Goal: Task Accomplishment & Management: Complete application form

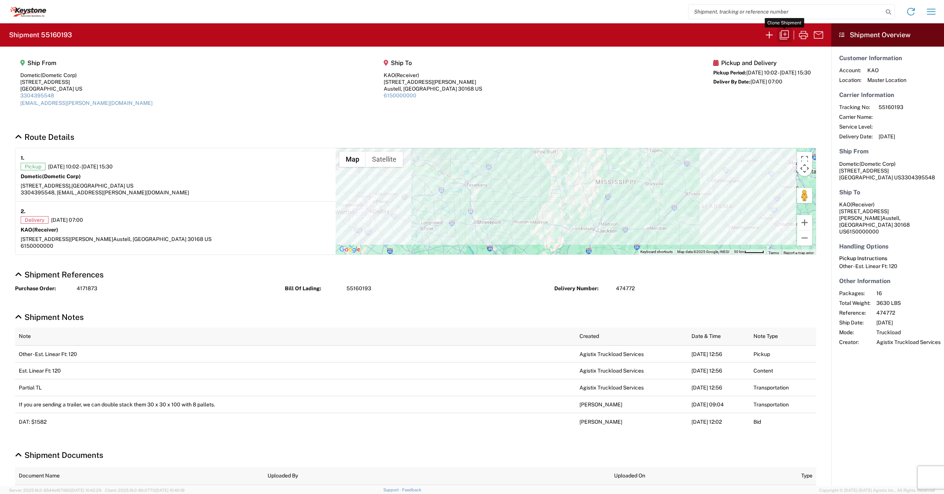
click at [787, 35] on icon "button" at bounding box center [784, 35] width 12 height 12
select select "FULL"
select select "LBS"
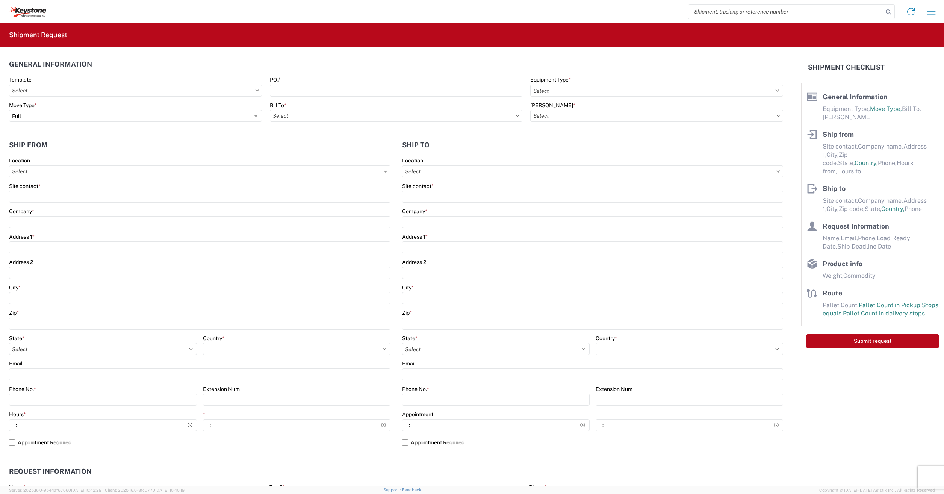
select select "TX"
select select "US"
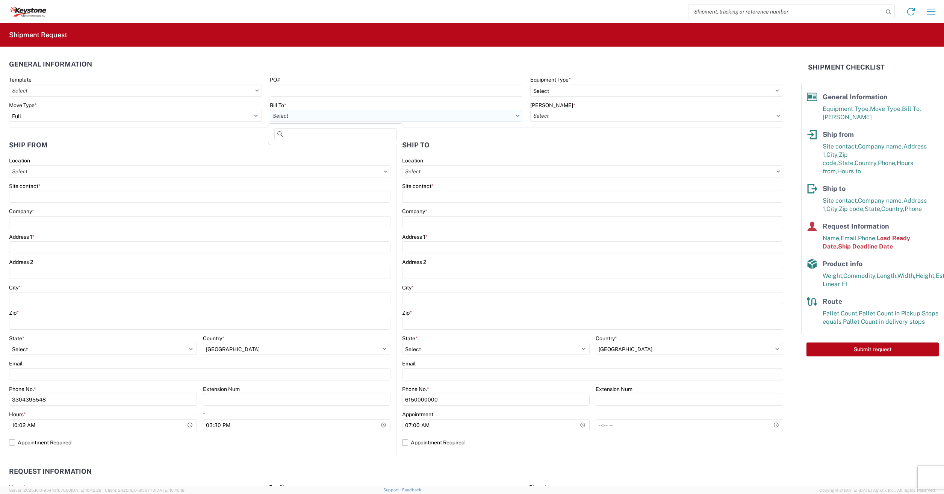
click at [512, 117] on input "Bill To *" at bounding box center [396, 116] width 253 height 12
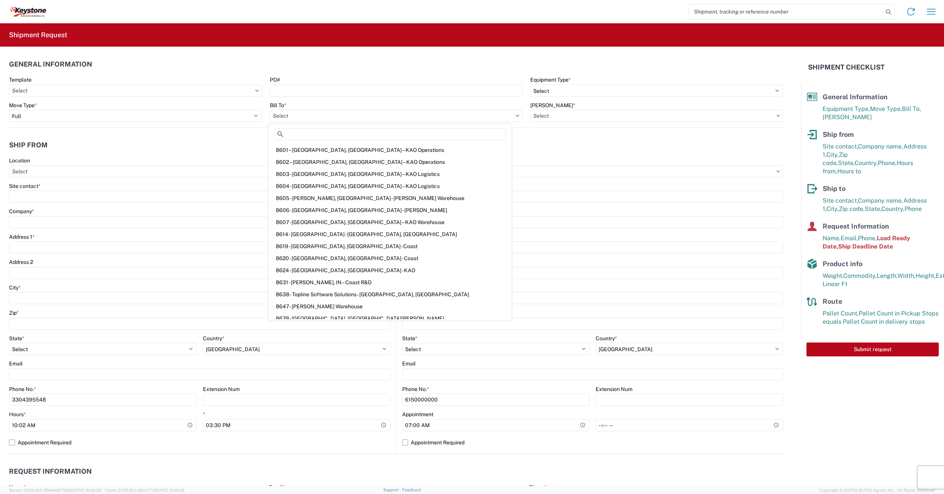
scroll to position [940, 0]
click at [310, 197] on div "8605 - Cheney, WA - KAO Warehouse" at bounding box center [390, 196] width 241 height 12
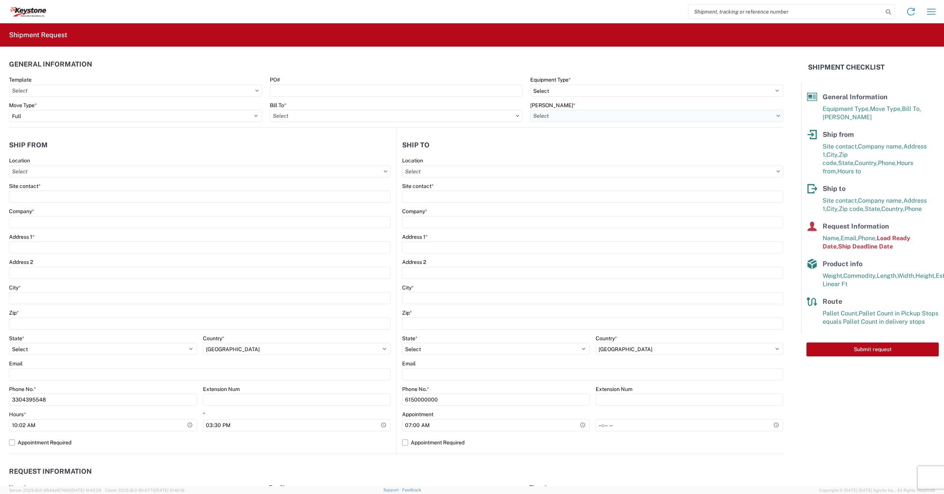
click at [557, 114] on input "Bill Code *" at bounding box center [656, 116] width 253 height 12
click at [598, 161] on div "8605-2000-50185-0000 - 8605 Freight out to KAO Manufacturers" at bounding box center [611, 161] width 167 height 12
click at [390, 173] on input "Location" at bounding box center [199, 171] width 381 height 12
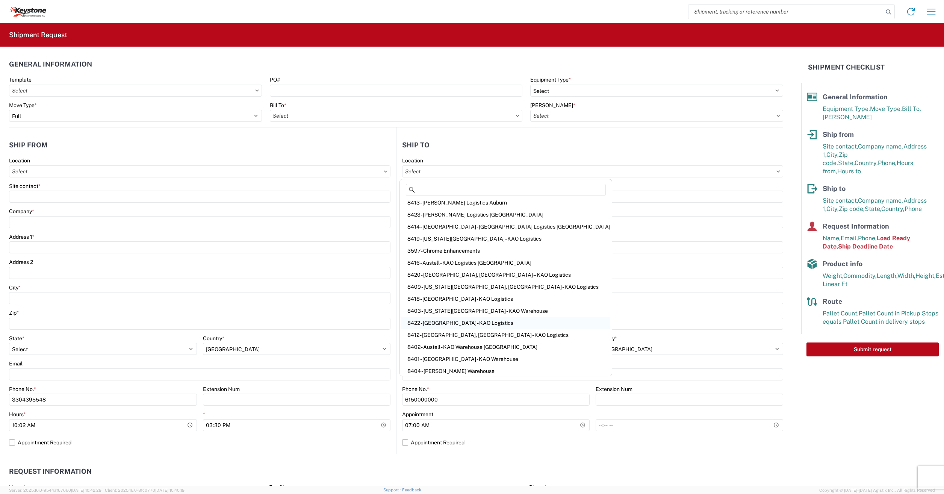
scroll to position [0, 0]
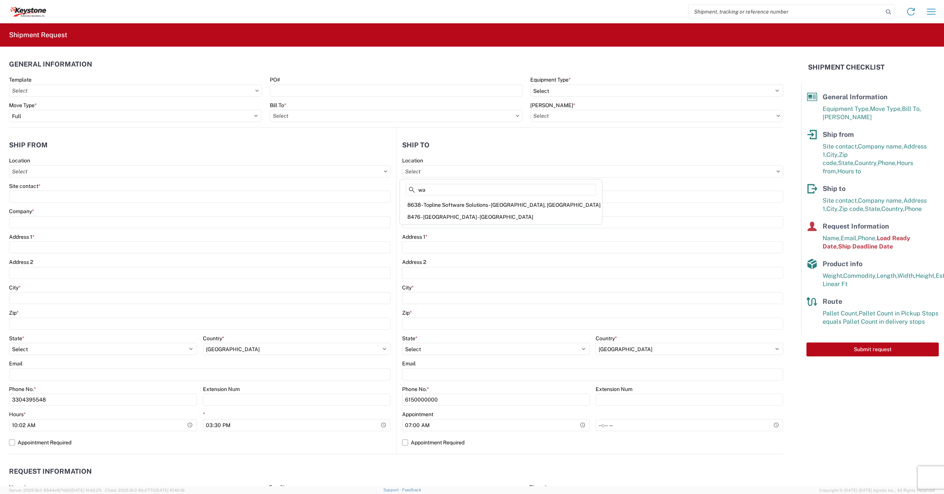
type input "w"
type input "c"
type input "k"
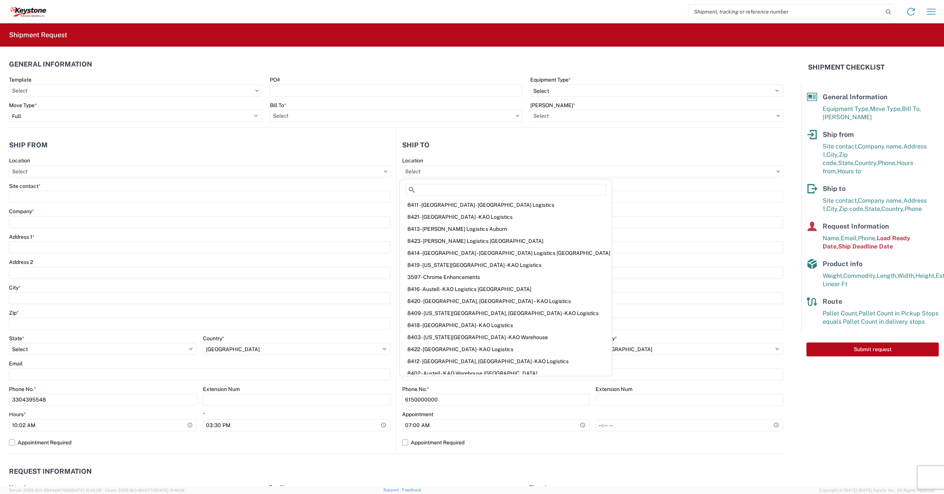
click at [545, 152] on header "Ship to" at bounding box center [589, 144] width 387 height 17
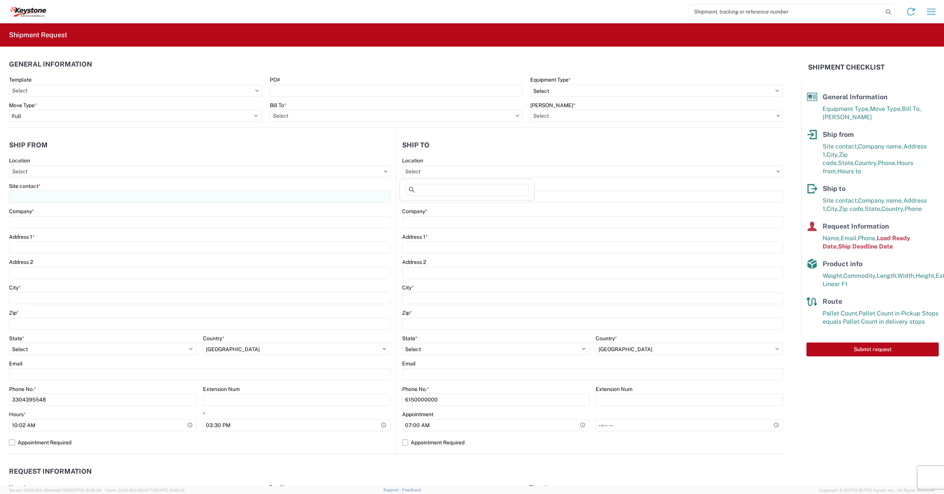
drag, startPoint x: 520, startPoint y: 174, endPoint x: 279, endPoint y: 191, distance: 241.8
click at [281, 189] on div "Ship from Location Site contact * Company * Address 1 * Address 2 City * Zip * …" at bounding box center [396, 290] width 774 height 327
drag, startPoint x: 486, startPoint y: 171, endPoint x: 273, endPoint y: 175, distance: 213.5
click at [273, 175] on div "Ship from Location Site contact * Company * Address 1 * Address 2 City * Zip * …" at bounding box center [396, 290] width 774 height 327
click at [390, 173] on input "Location" at bounding box center [199, 171] width 381 height 12
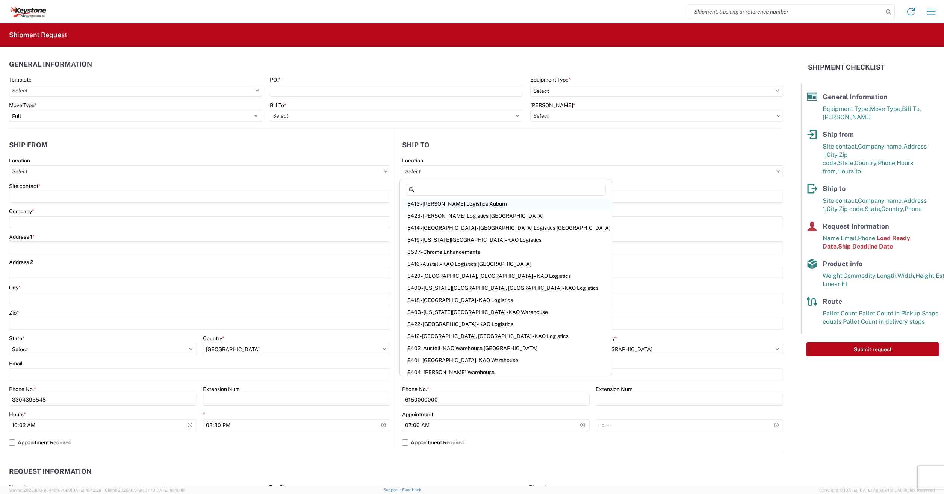
scroll to position [65, 0]
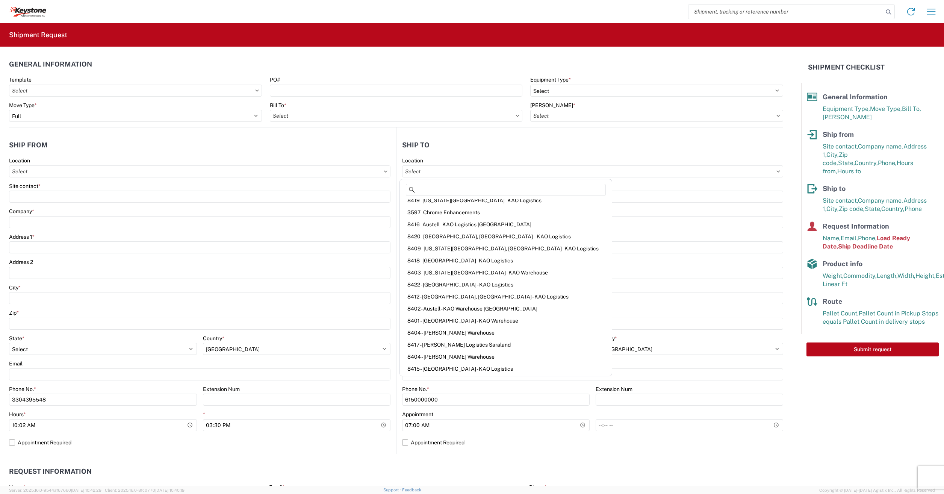
click at [709, 149] on header "Ship to" at bounding box center [589, 144] width 387 height 17
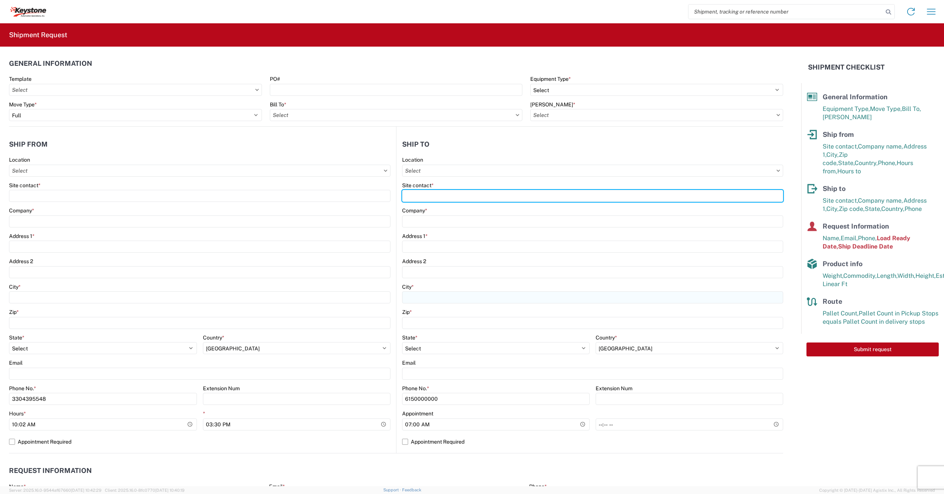
scroll to position [0, 0]
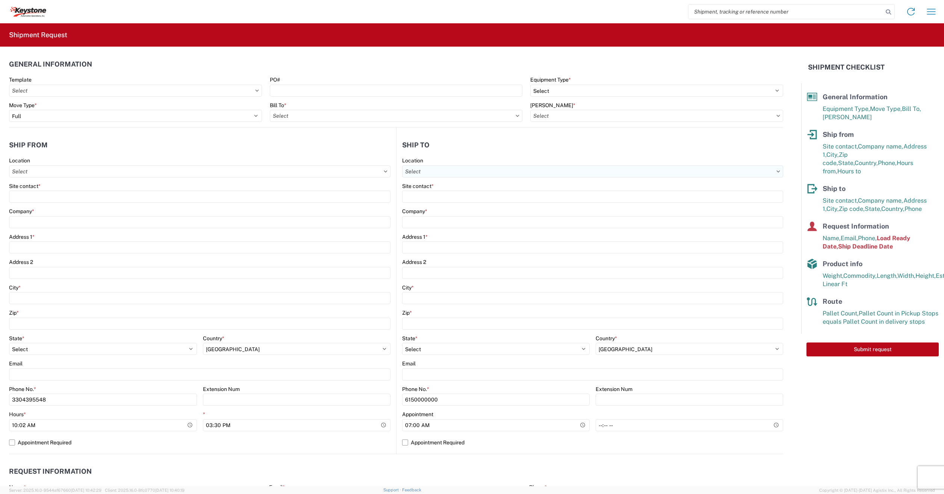
click at [390, 172] on input "Location" at bounding box center [199, 171] width 381 height 12
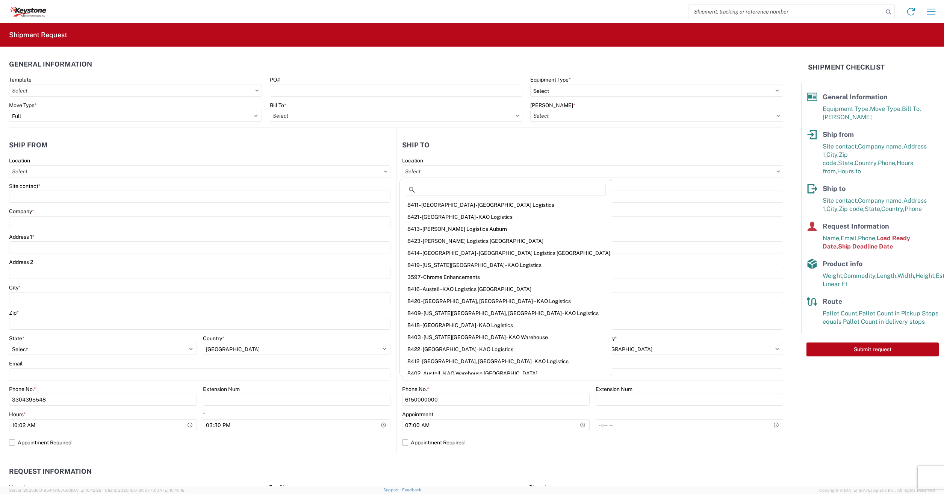
click at [484, 212] on div "8421 - Denver - KAO Logistics" at bounding box center [505, 217] width 209 height 12
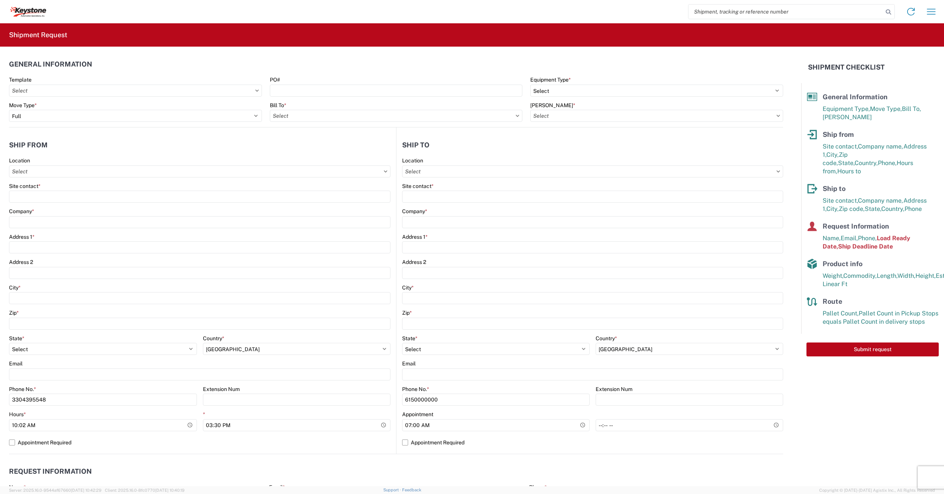
select select "CO"
select select "US"
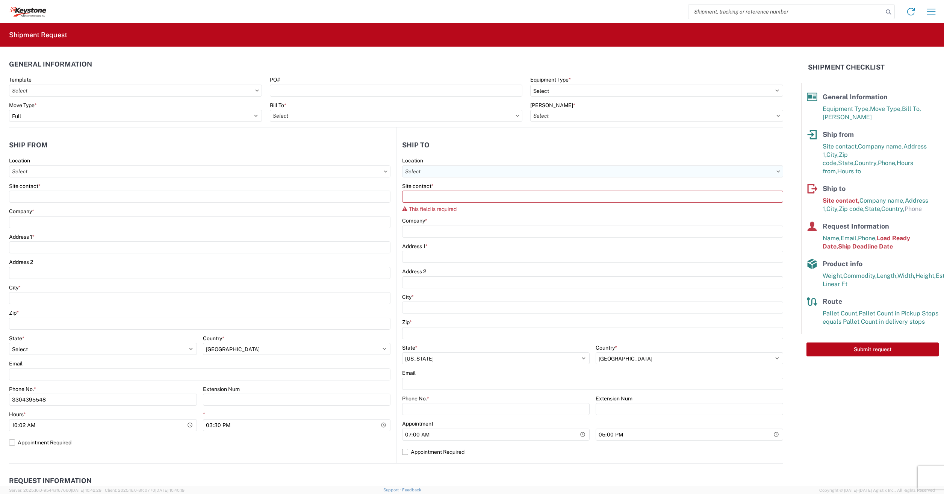
click at [488, 168] on input "Location" at bounding box center [592, 171] width 381 height 12
drag, startPoint x: 446, startPoint y: 172, endPoint x: 390, endPoint y: 172, distance: 56.0
click at [390, 172] on div "Ship from Location Site contact * Company * Address 1 * Address 2 City * Zip * …" at bounding box center [396, 295] width 774 height 336
click at [776, 171] on input "Location" at bounding box center [592, 171] width 381 height 12
click at [776, 171] on icon at bounding box center [778, 171] width 4 height 2
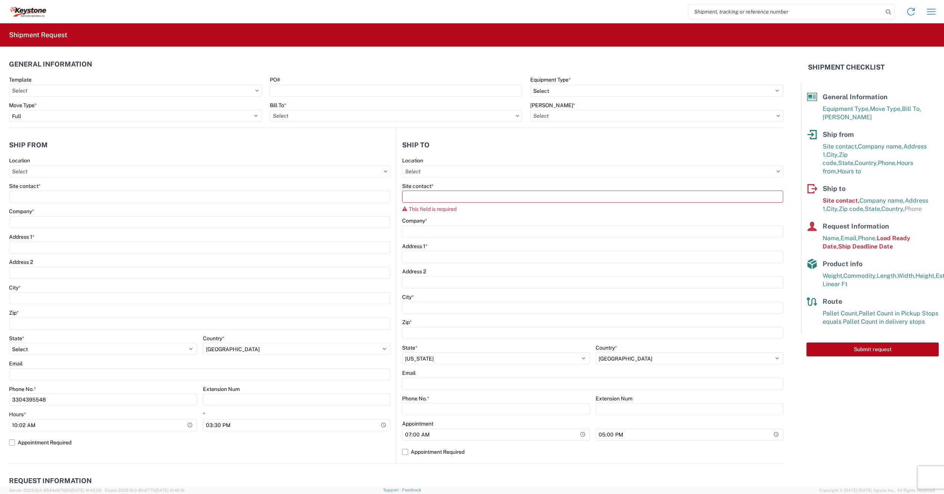
click at [776, 171] on icon at bounding box center [778, 171] width 4 height 2
click at [726, 170] on input "Location" at bounding box center [592, 171] width 381 height 12
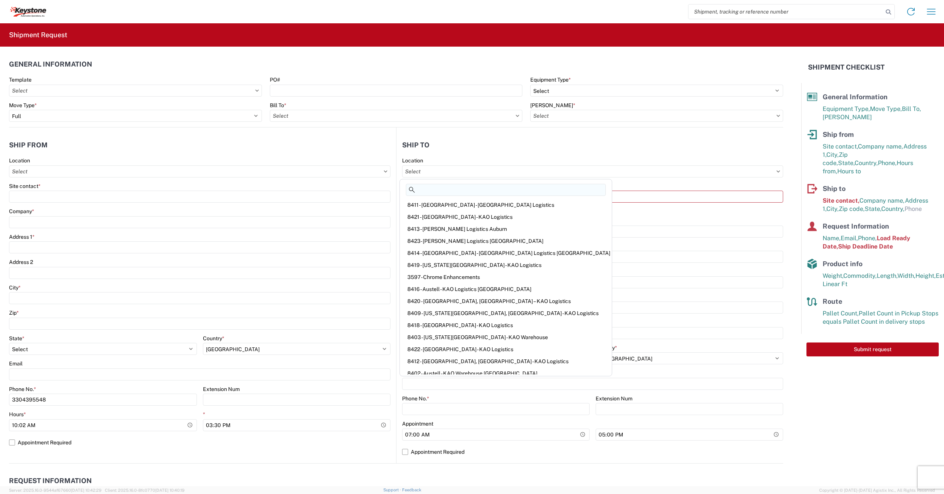
click at [446, 191] on input at bounding box center [506, 190] width 200 height 12
click at [410, 189] on icon at bounding box center [412, 190] width 6 height 6
drag, startPoint x: 465, startPoint y: 144, endPoint x: 426, endPoint y: 140, distance: 38.9
click at [426, 140] on header "Ship to" at bounding box center [589, 144] width 387 height 17
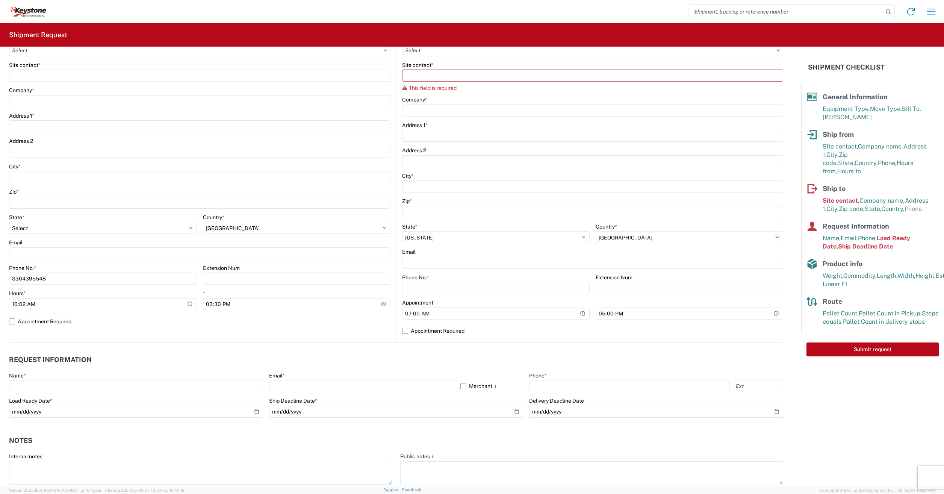
scroll to position [75, 0]
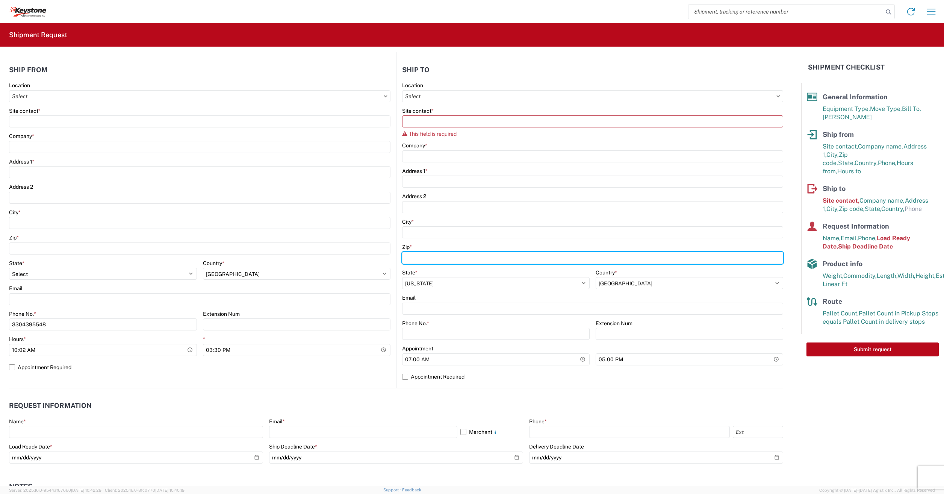
drag, startPoint x: 436, startPoint y: 259, endPoint x: 374, endPoint y: 265, distance: 62.3
click at [380, 265] on div "Ship from Location Site contact * Company * Address 1 * Address 2 City * Zip * …" at bounding box center [396, 220] width 774 height 336
type input "80221"
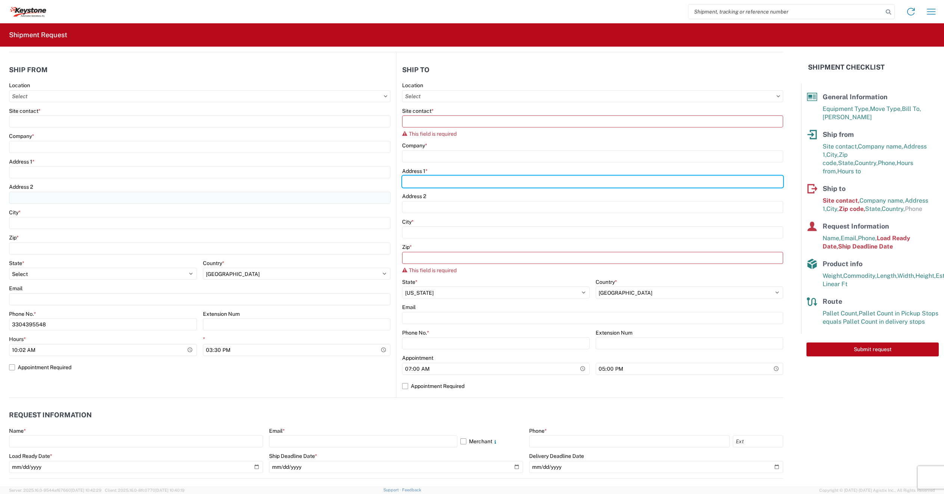
drag, startPoint x: 414, startPoint y: 179, endPoint x: 218, endPoint y: 197, distance: 196.6
click at [218, 197] on div "Ship from Location Site contact * Company * Address 1 * Address 2 City * Zip * …" at bounding box center [396, 224] width 774 height 345
type input "1355 W 52nd Ave"
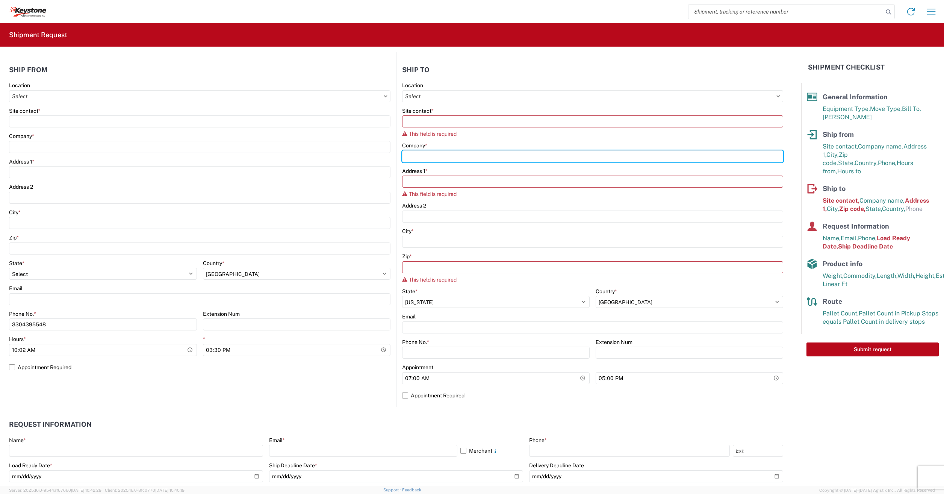
drag, startPoint x: 431, startPoint y: 152, endPoint x: 360, endPoint y: 155, distance: 70.7
click at [360, 155] on div "Ship from Location Site contact * Company * Address 1 * Address 2 City * Zip * …" at bounding box center [396, 229] width 774 height 355
type input "KAO"
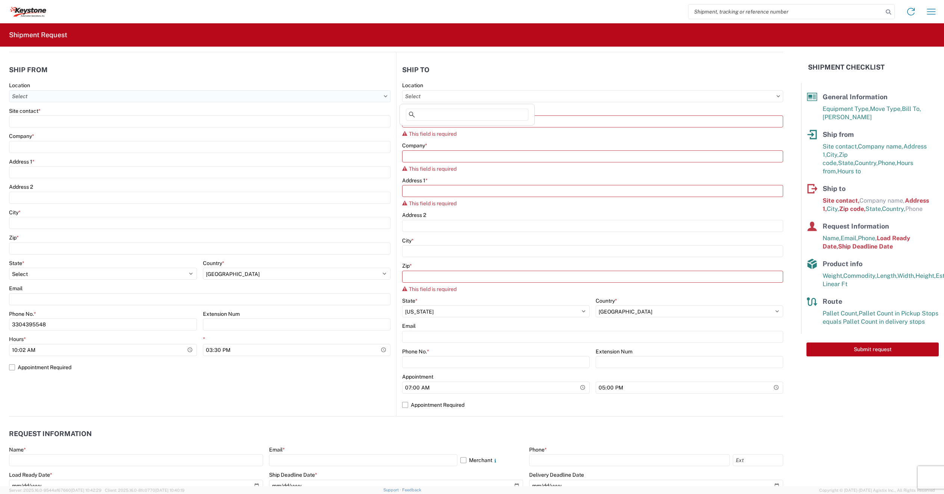
drag, startPoint x: 262, startPoint y: 95, endPoint x: 209, endPoint y: 97, distance: 53.0
click at [210, 96] on div "Ship from Location Site contact * Company * Address 1 * Address 2 City * Zip * …" at bounding box center [396, 234] width 774 height 364
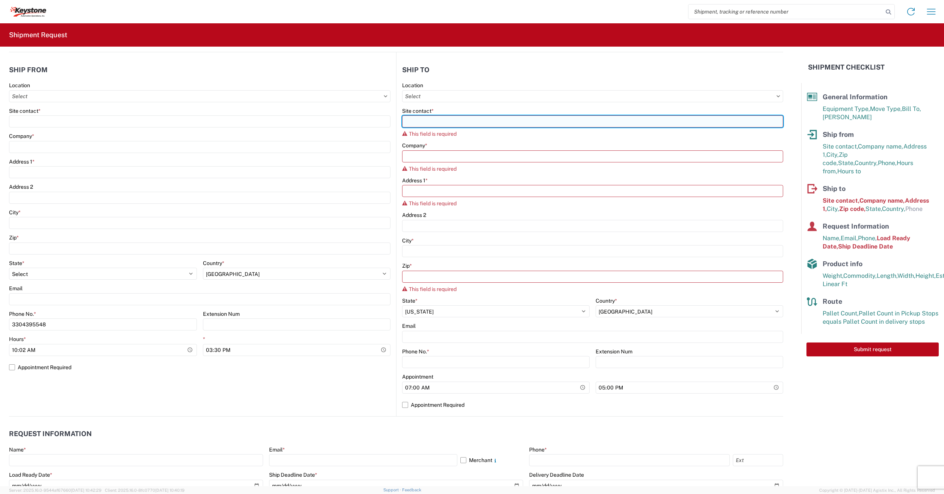
click at [433, 120] on input "Site contact *" at bounding box center [592, 121] width 381 height 12
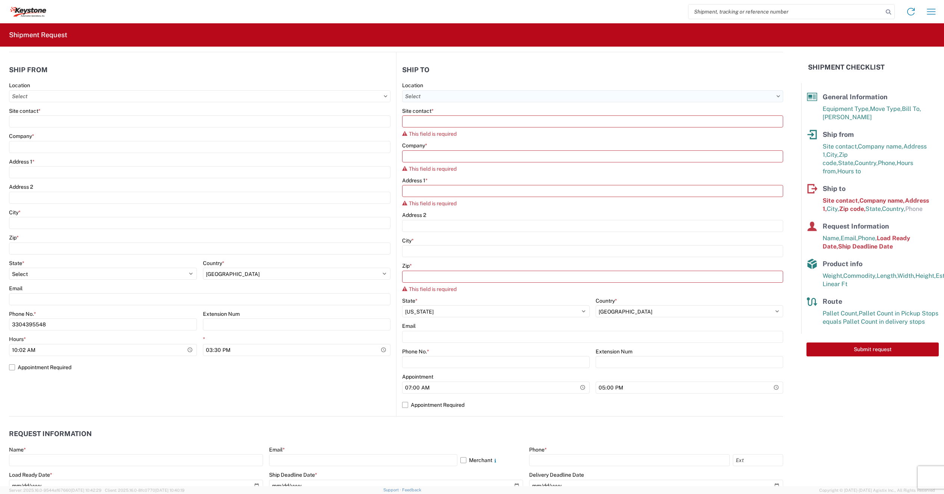
click at [452, 97] on input "Location" at bounding box center [592, 96] width 381 height 12
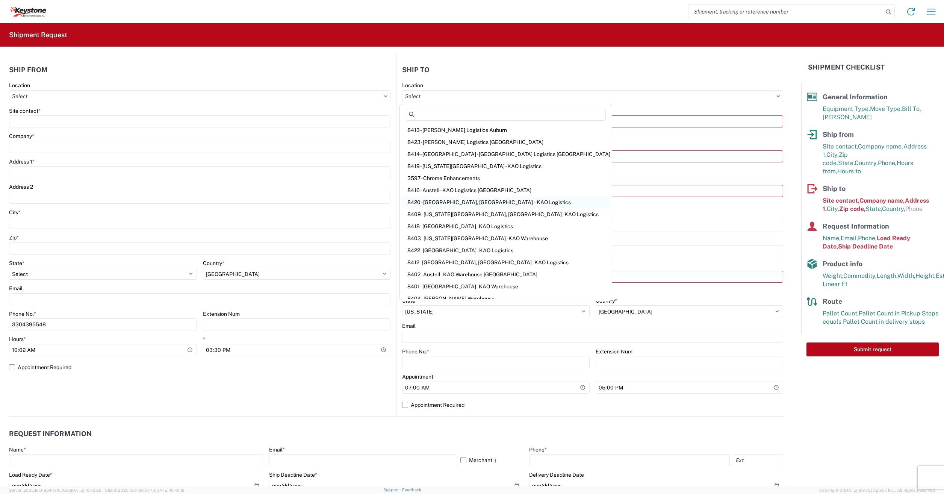
scroll to position [0, 0]
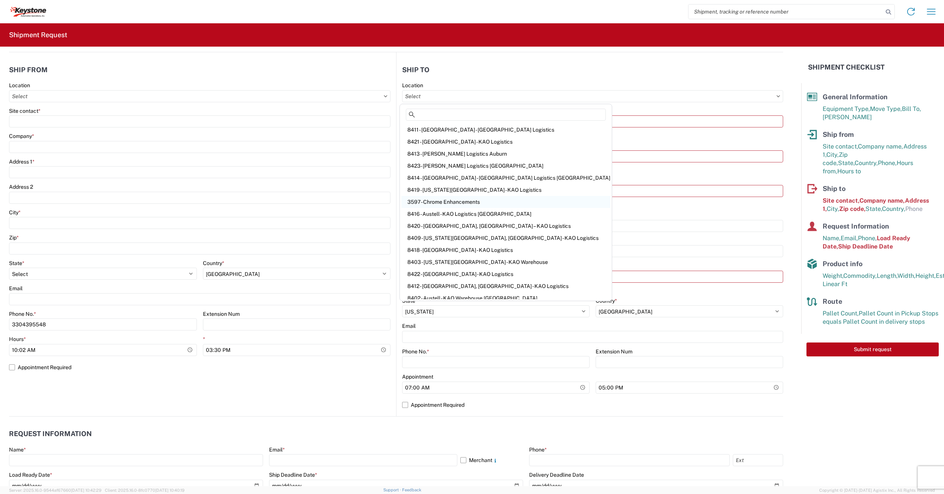
click at [437, 203] on div "3597 - Chrome Enhancements" at bounding box center [505, 202] width 209 height 12
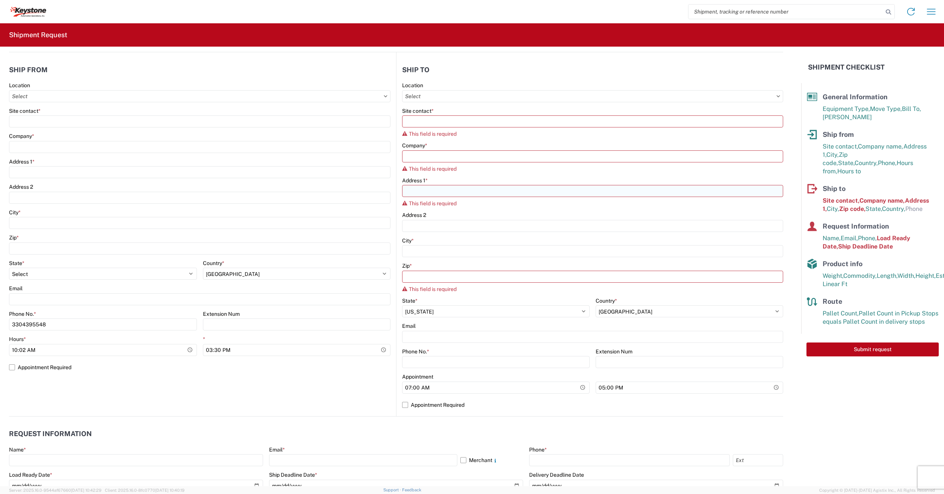
select select "NE"
select select "US"
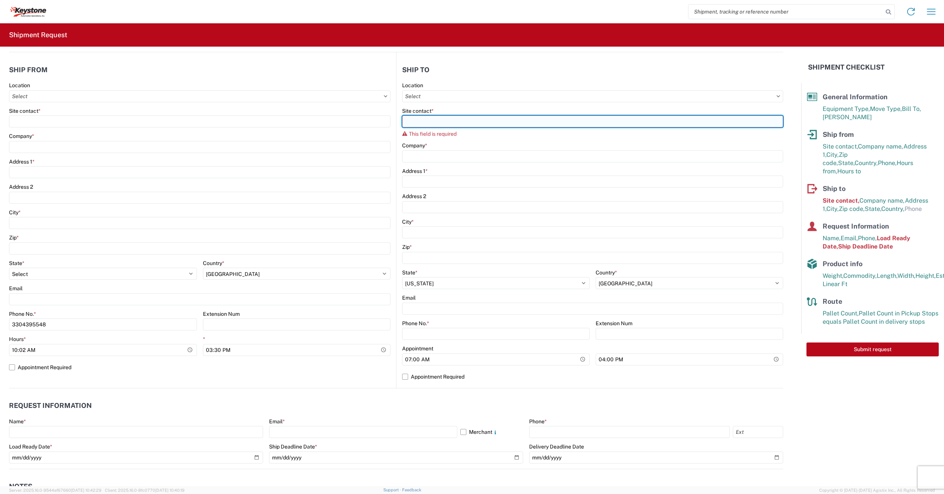
click at [432, 120] on input "Site contact *" at bounding box center [592, 121] width 381 height 12
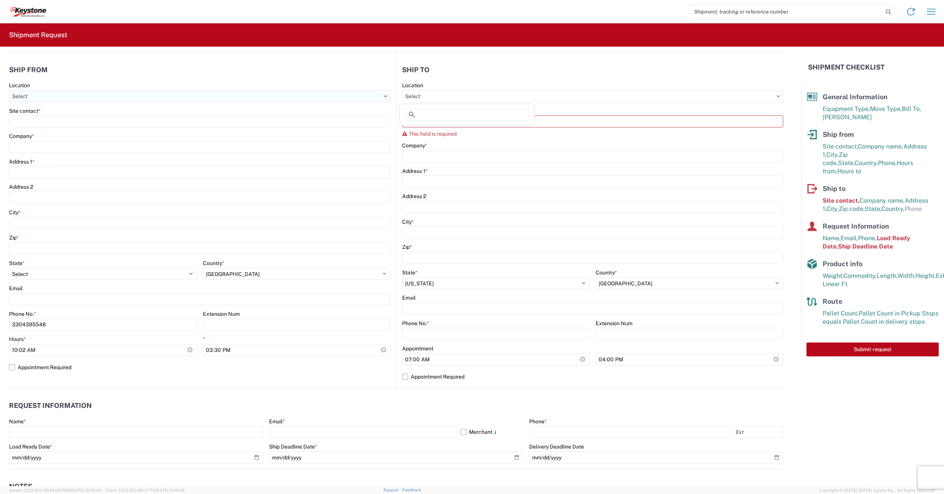
drag, startPoint x: 460, startPoint y: 95, endPoint x: 351, endPoint y: 94, distance: 109.0
click at [351, 94] on div "Ship from Location Site contact * Company * Address 1 * Address 2 City * Zip * …" at bounding box center [396, 220] width 774 height 336
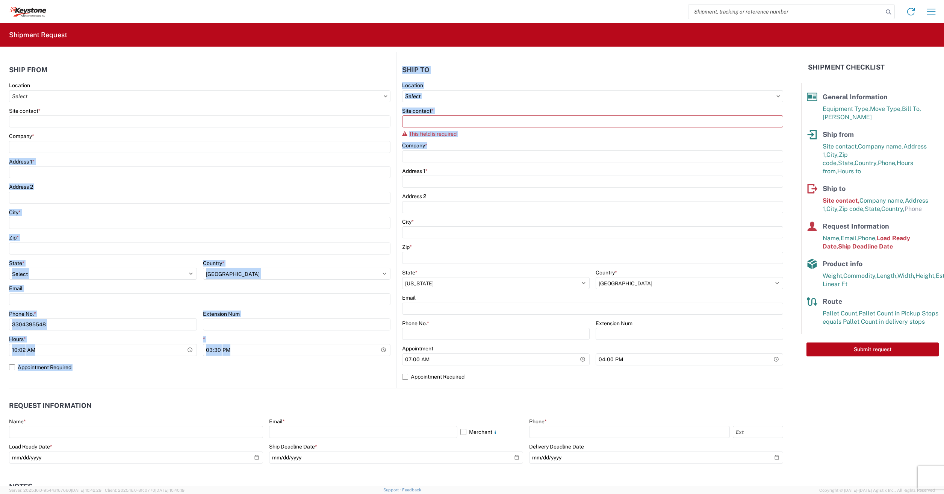
drag, startPoint x: 455, startPoint y: 148, endPoint x: 286, endPoint y: 137, distance: 169.5
click at [286, 137] on div "Ship from Location Site contact * Company * Address 1 * Address 2 City * Zip * …" at bounding box center [396, 220] width 774 height 336
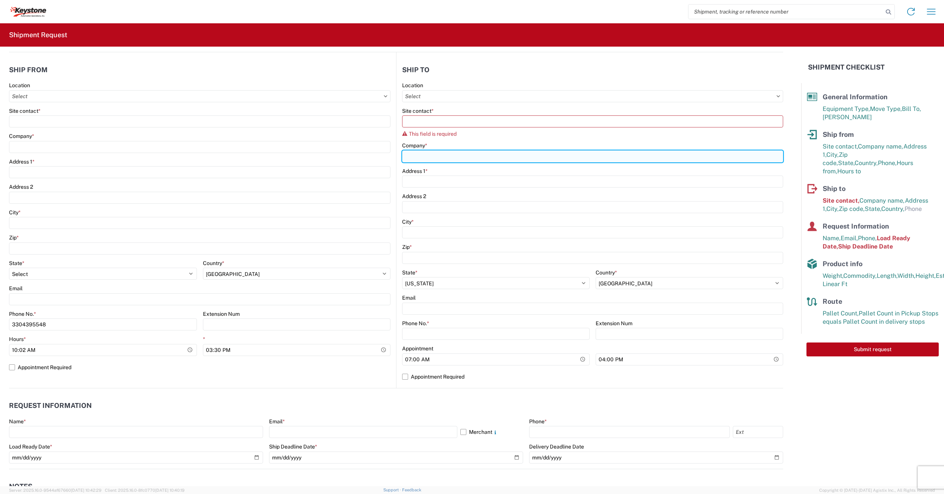
click at [424, 155] on input "Company *" at bounding box center [592, 156] width 381 height 12
type input "K"
type input "9"
type input "c"
type input "keystone"
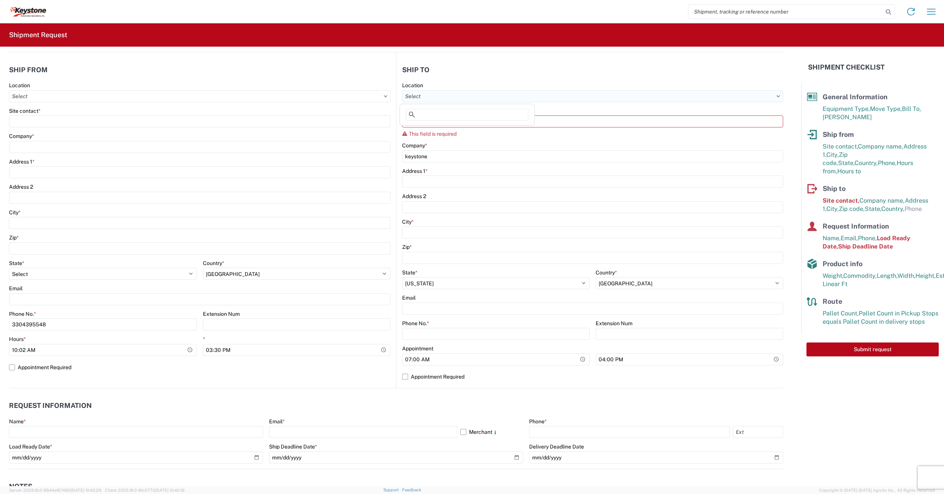
click at [480, 96] on input "Location" at bounding box center [592, 96] width 381 height 12
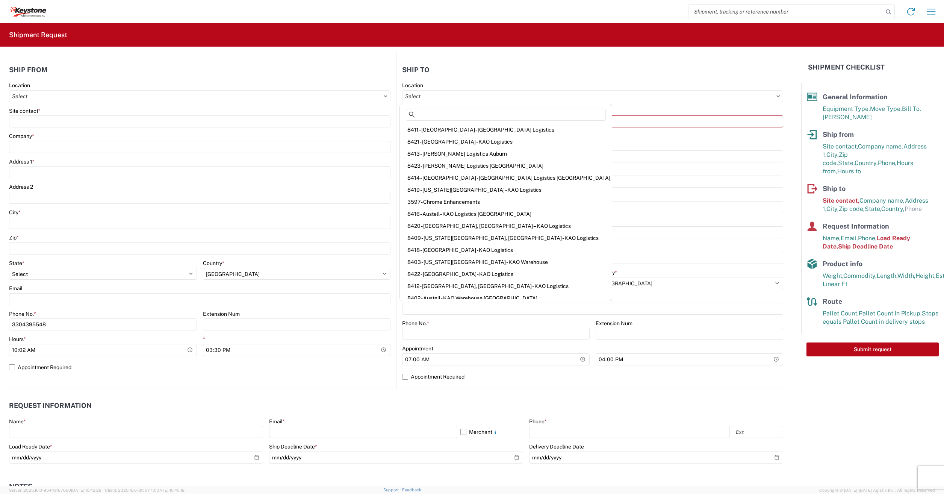
click at [363, 75] on header "Ship from" at bounding box center [202, 69] width 387 height 17
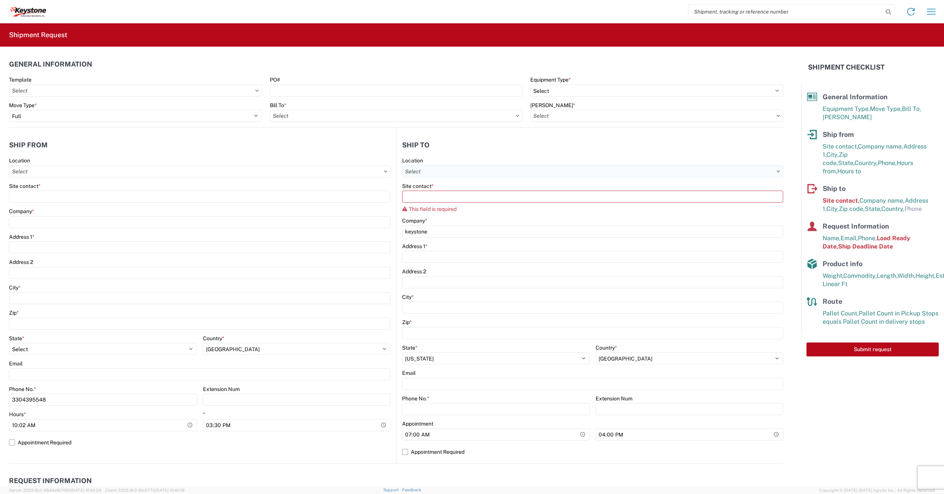
click at [773, 173] on input "Location" at bounding box center [592, 171] width 381 height 12
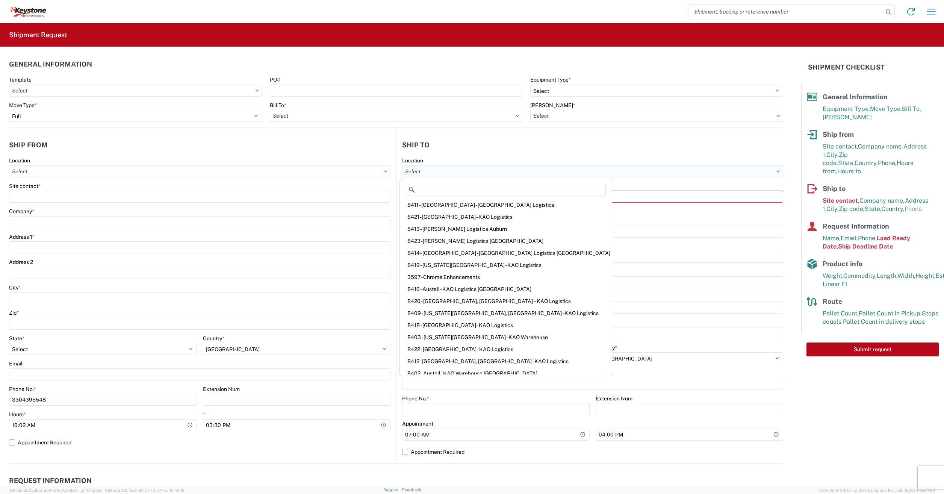
click at [773, 173] on input "Location" at bounding box center [592, 171] width 381 height 12
click at [41, 10] on icon at bounding box center [40, 11] width 4 height 4
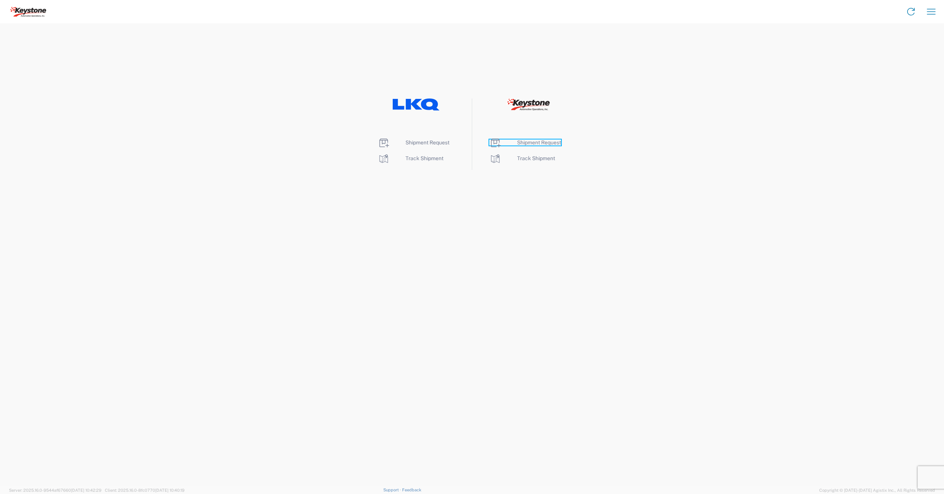
click at [540, 144] on span "Shipment Request" at bounding box center [539, 142] width 44 height 6
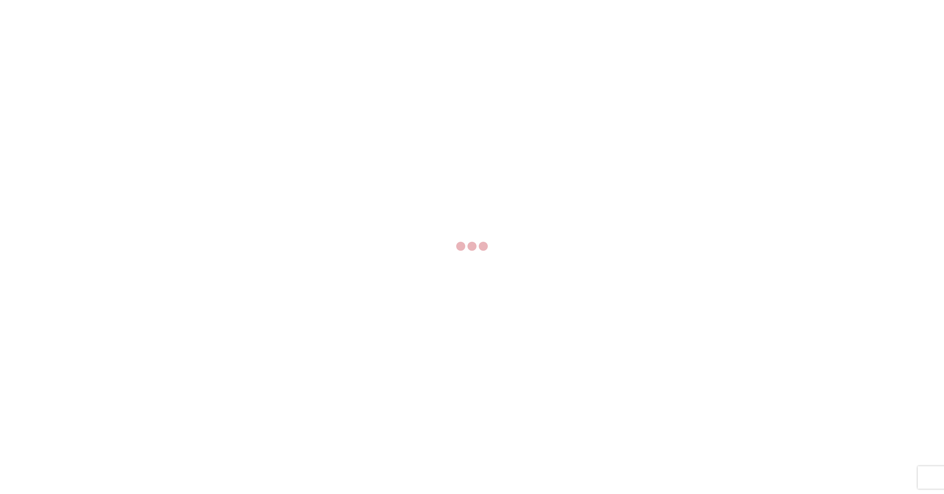
select select "FULL"
select select "US"
select select "LBS"
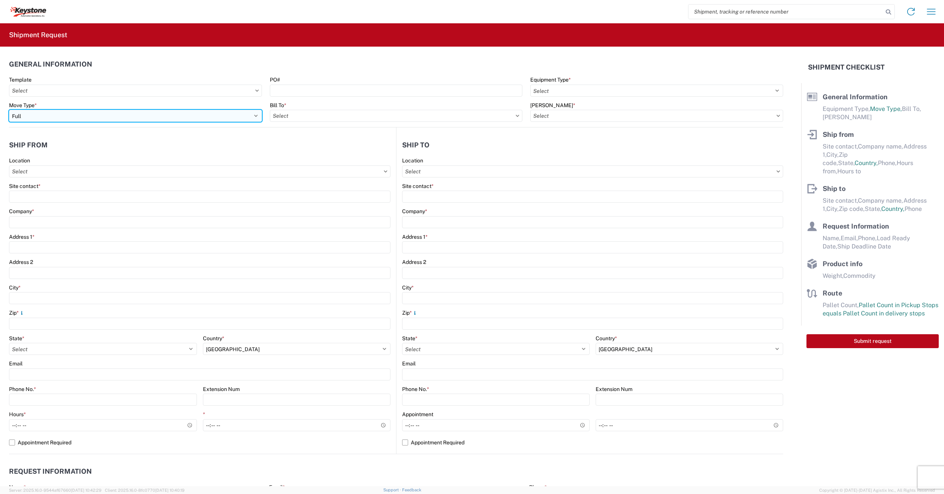
click at [41, 116] on select "Select Full Partial TL" at bounding box center [135, 116] width 253 height 12
select select "PARTIAL_TL"
click at [9, 110] on select "Select Full Partial TL" at bounding box center [135, 116] width 253 height 12
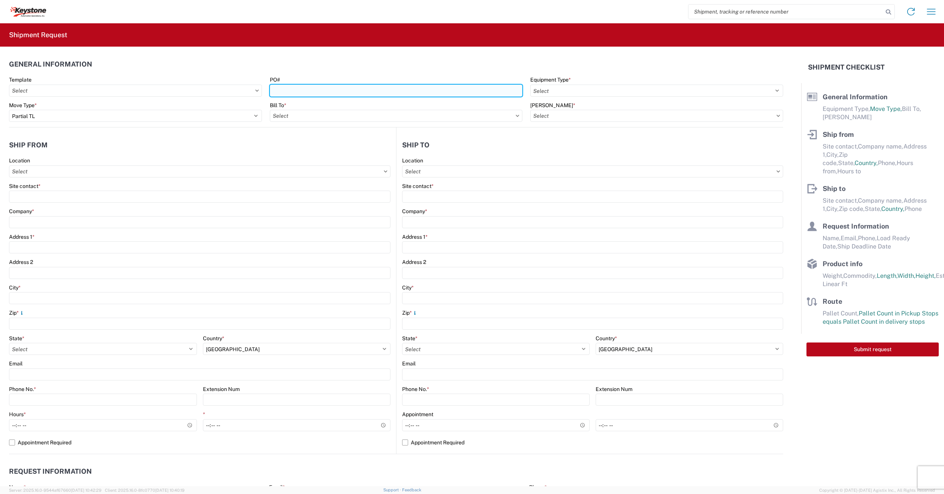
click at [284, 88] on input "PO#" at bounding box center [396, 91] width 253 height 12
type input "5180469,"
